Goal: Information Seeking & Learning: Compare options

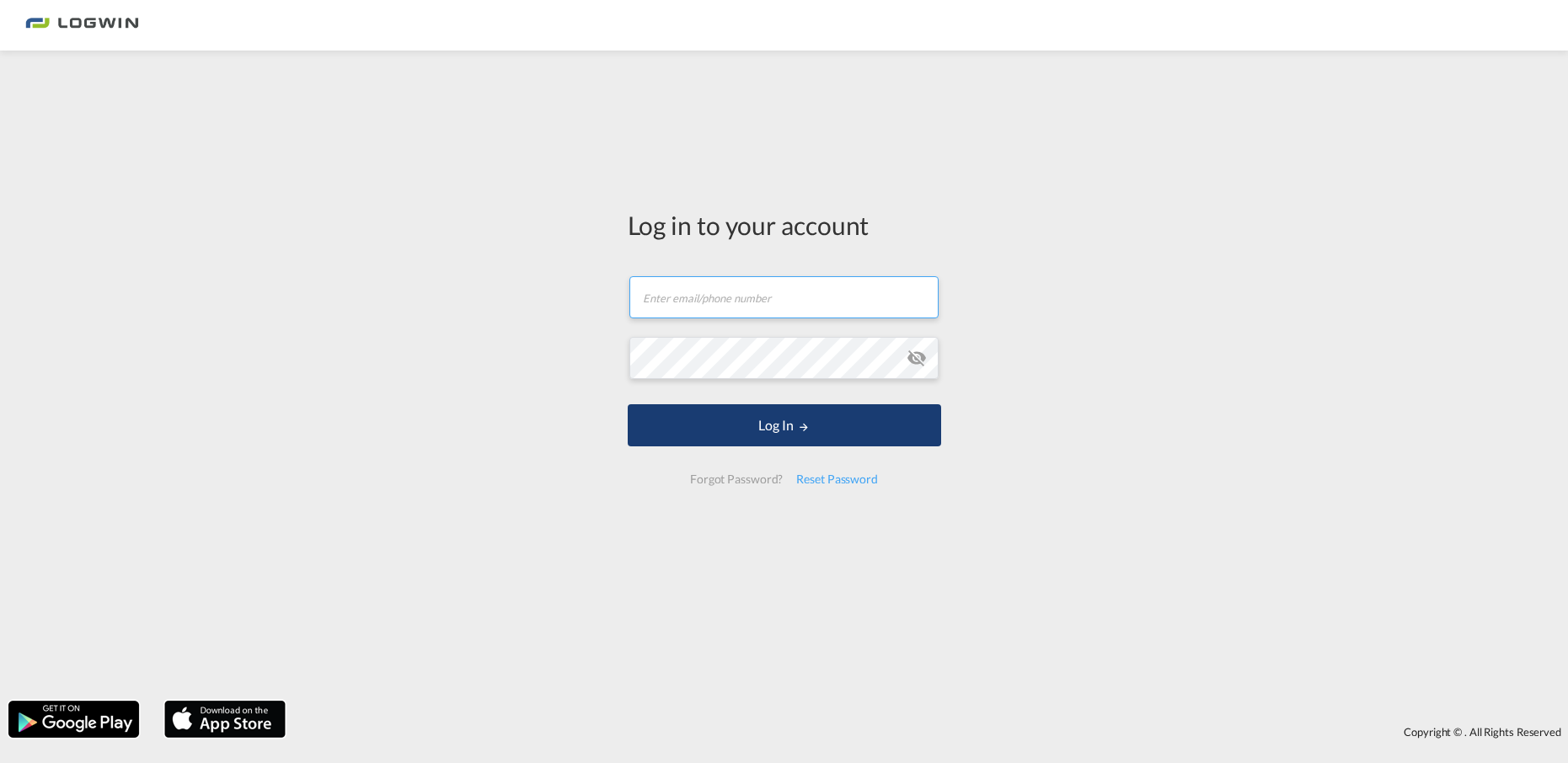
type input "[EMAIL_ADDRESS][PERSON_NAME][DOMAIN_NAME]"
click at [786, 428] on button "Log In" at bounding box center [784, 425] width 313 height 42
